Goal: Information Seeking & Learning: Get advice/opinions

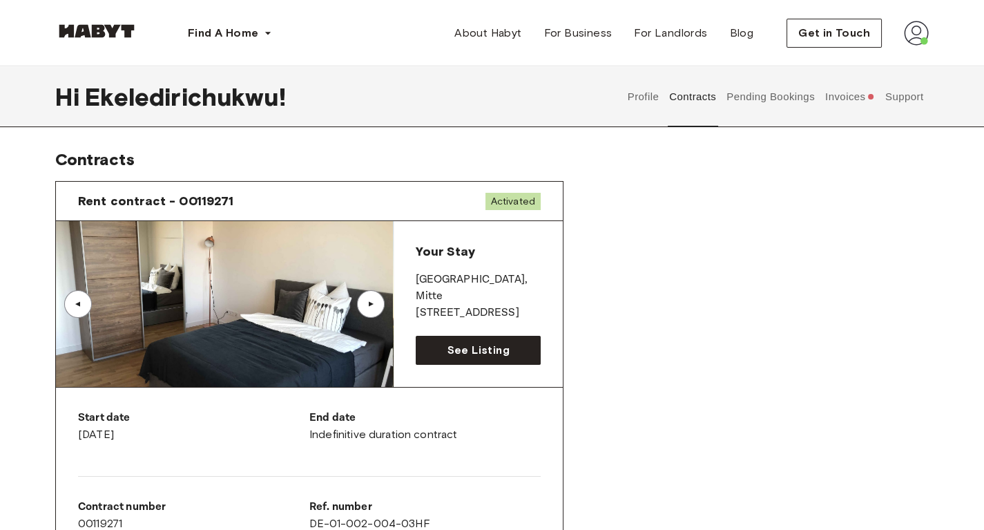
click at [854, 88] on button "Invoices" at bounding box center [850, 96] width 53 height 61
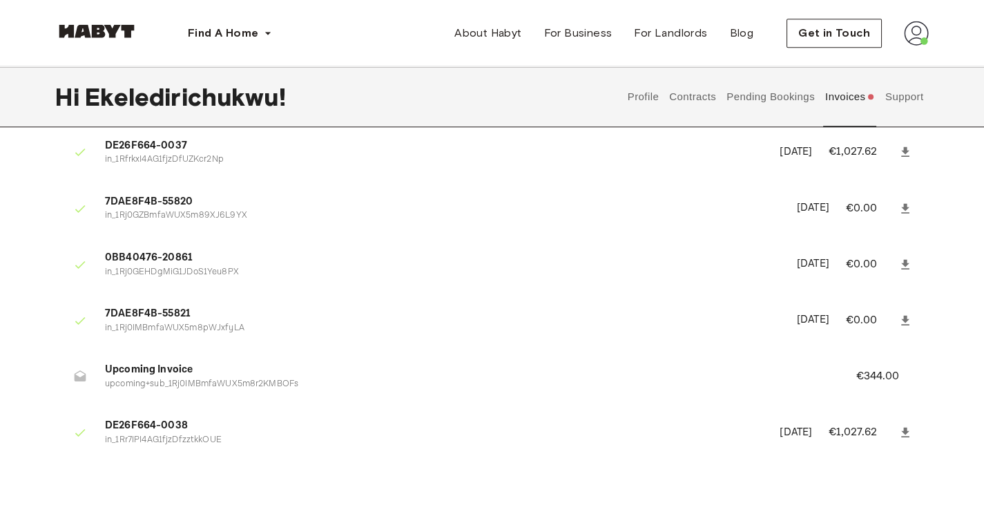
scroll to position [2131, 0]
click at [696, 91] on button "Contracts" at bounding box center [693, 96] width 50 height 61
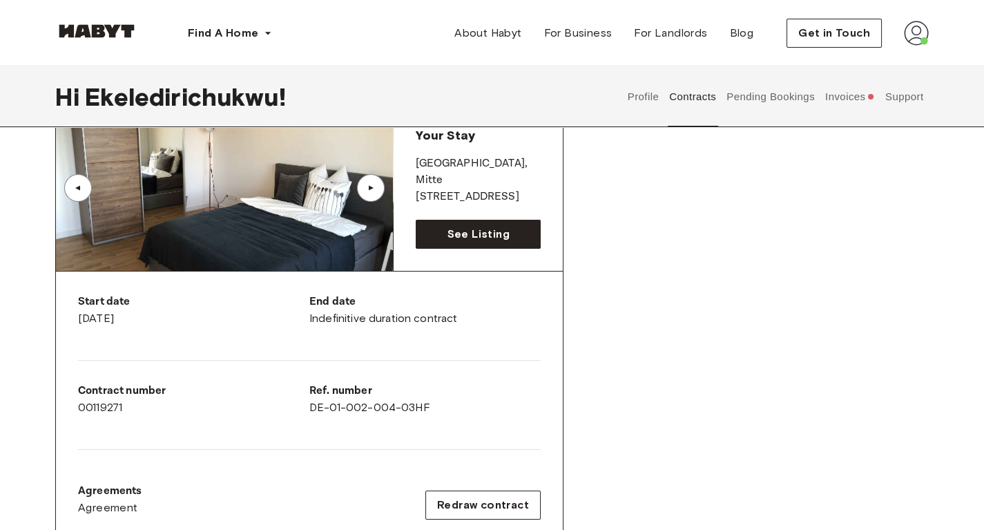
scroll to position [115, 0]
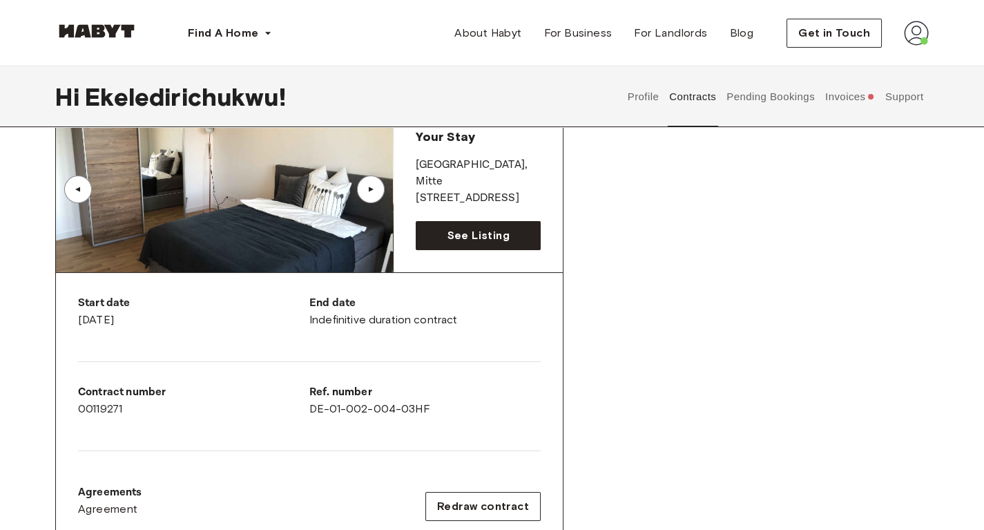
click at [893, 93] on button "Support" at bounding box center [905, 96] width 42 height 61
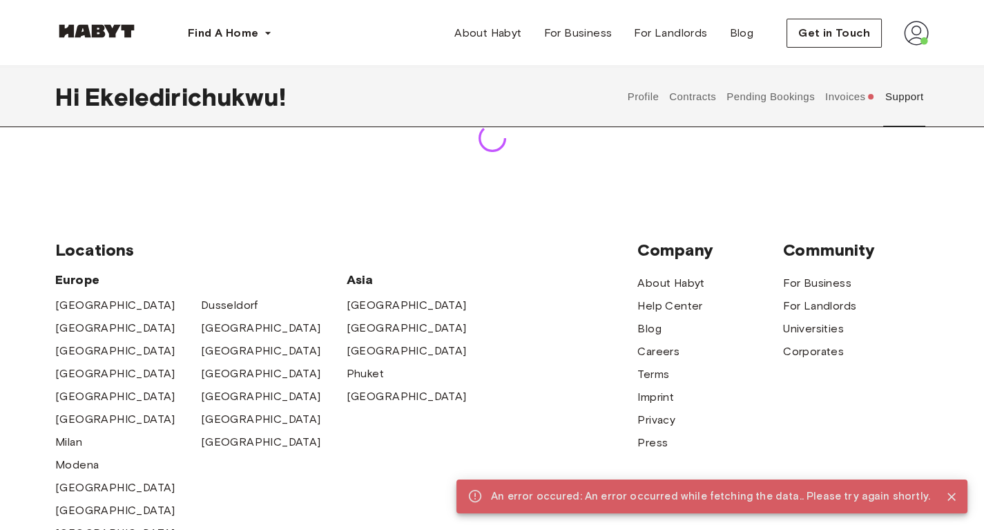
click at [560, 229] on div "Locations [GEOGRAPHIC_DATA] [GEOGRAPHIC_DATA] [GEOGRAPHIC_DATA] [GEOGRAPHIC_DAT…" at bounding box center [492, 414] width 874 height 461
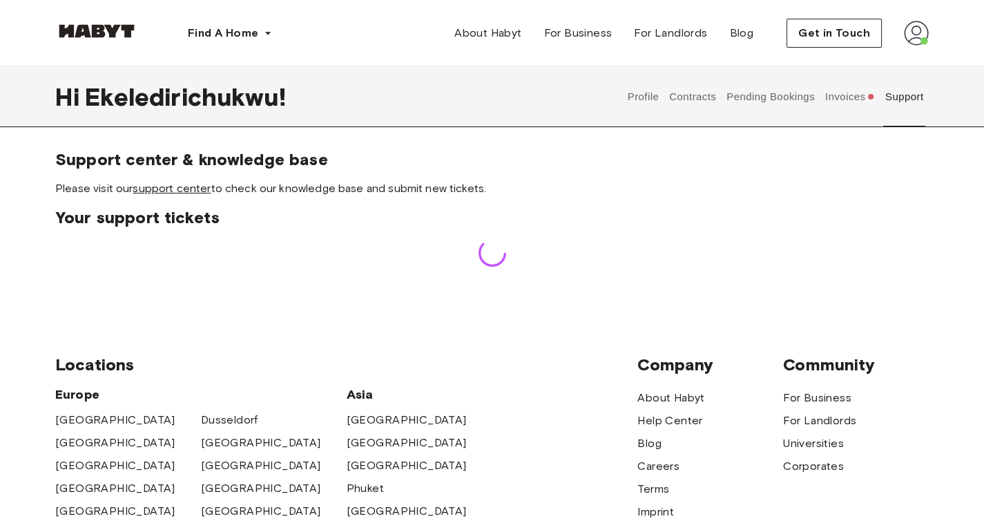
click at [171, 188] on link "support center" at bounding box center [172, 188] width 78 height 13
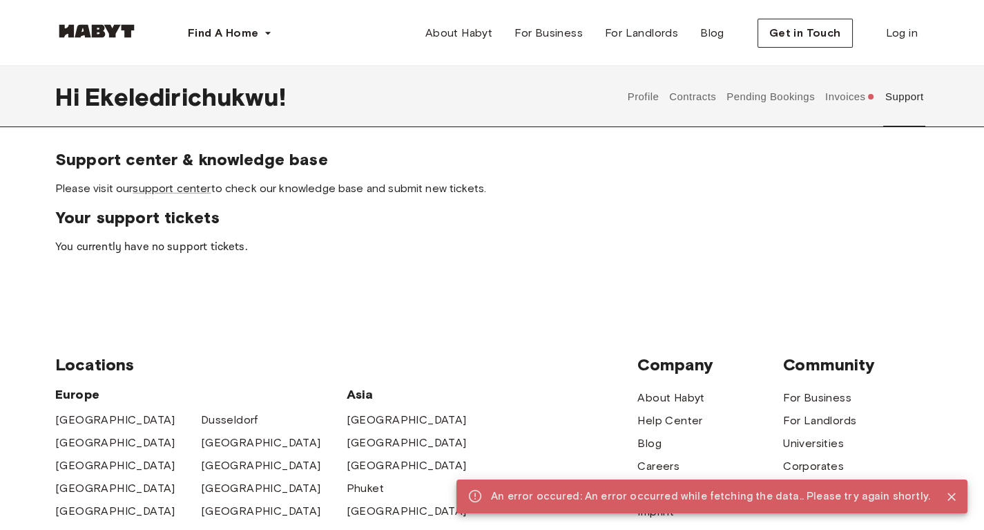
click at [340, 264] on div "Support center & knowledge base Please visit our support center to check our kn…" at bounding box center [492, 224] width 984 height 150
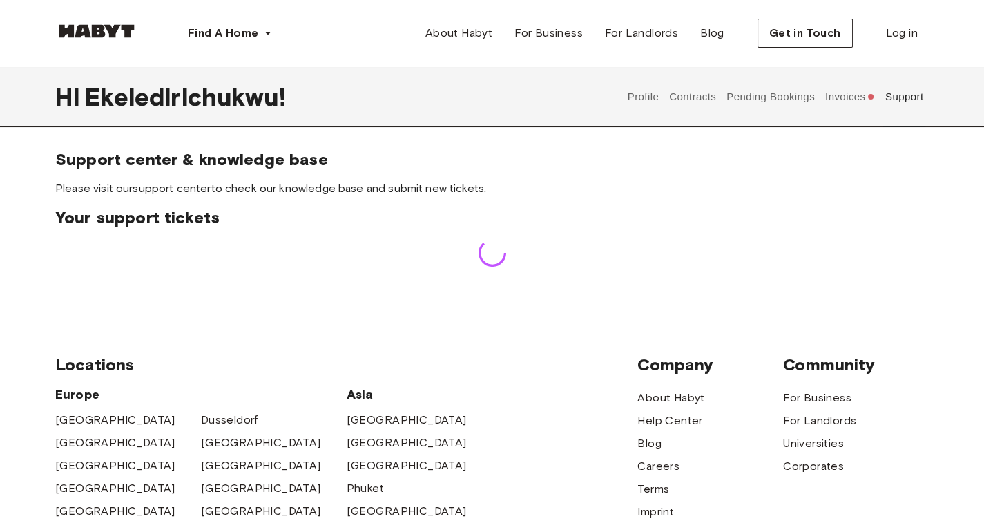
click at [218, 182] on span "Please visit our support center to check our knowledge base and submit new tick…" at bounding box center [492, 188] width 874 height 15
